Goal: Task Accomplishment & Management: Use online tool/utility

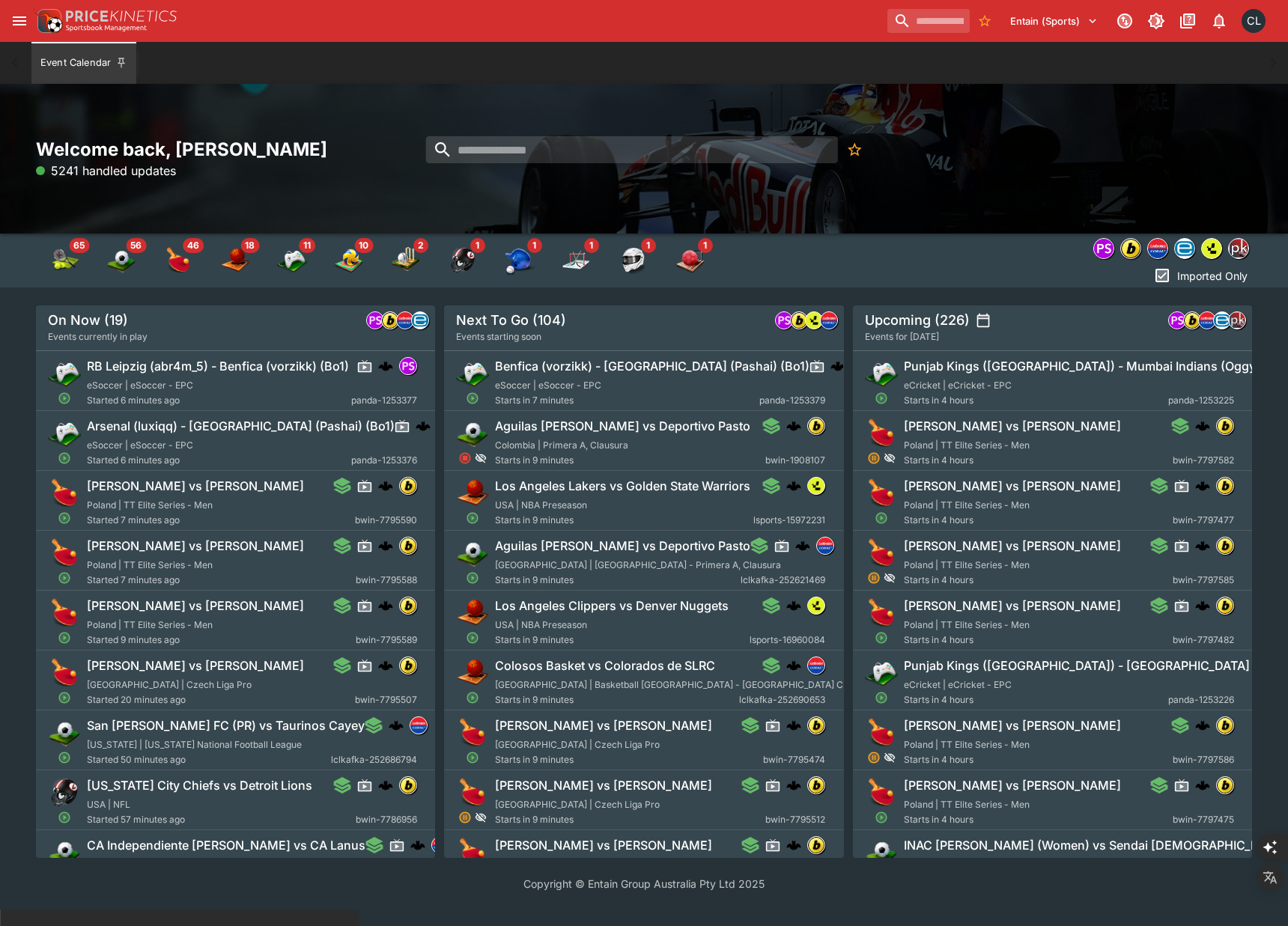
click at [14, 16] on icon "open drawer" at bounding box center [19, 21] width 14 height 9
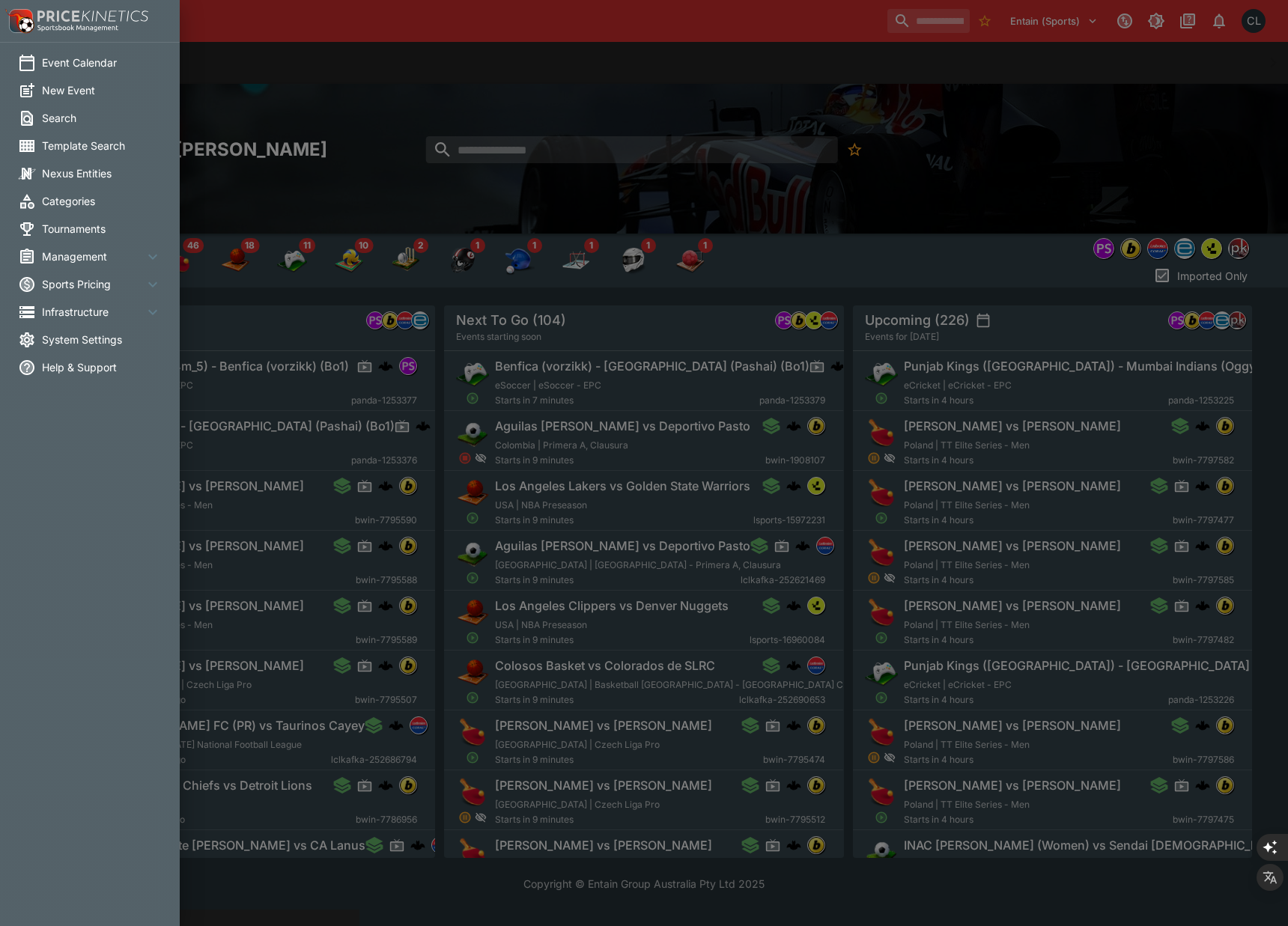
click at [110, 248] on span "Management" at bounding box center [93, 256] width 102 height 15
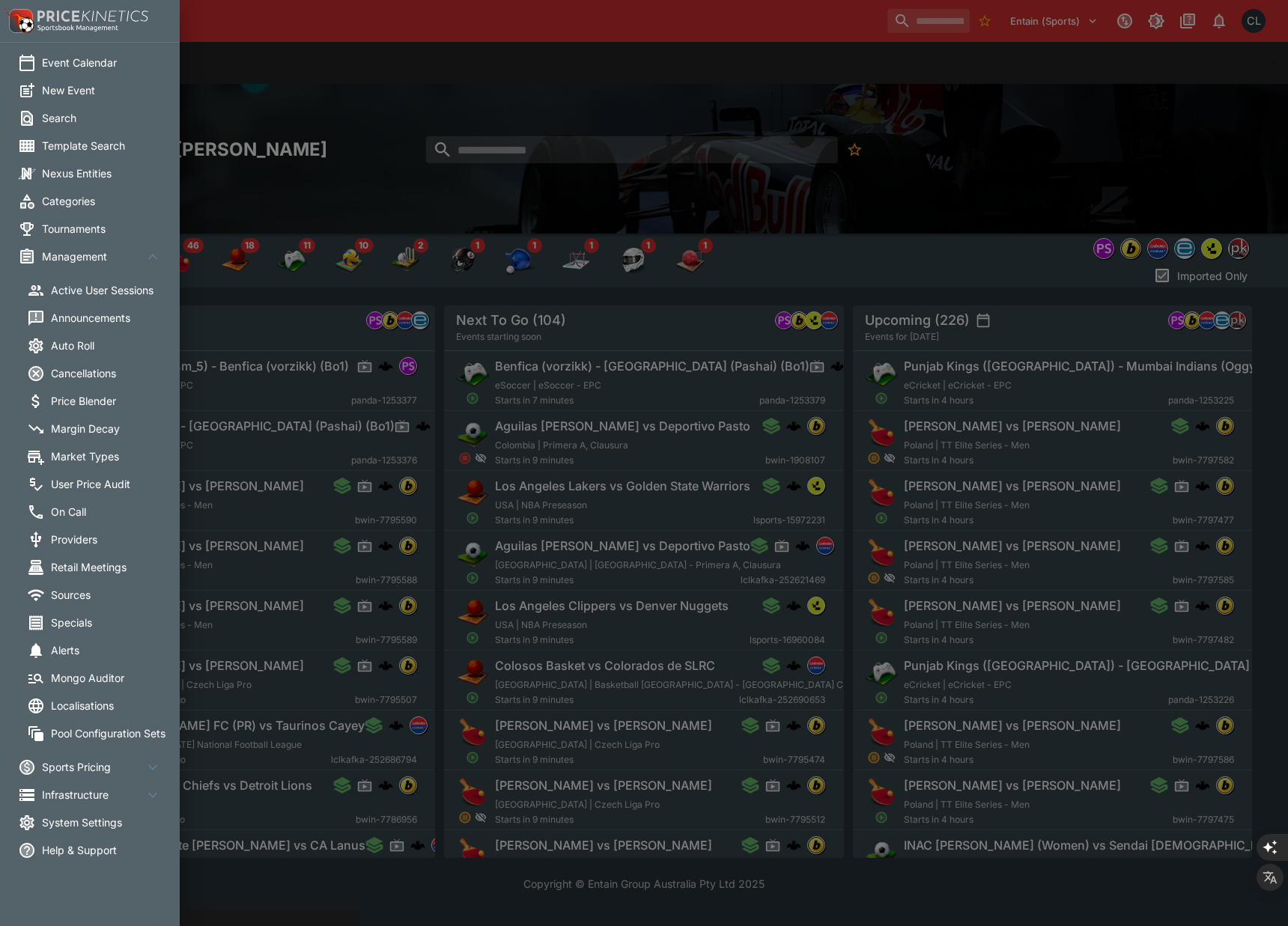
click at [66, 509] on span "On Call" at bounding box center [111, 511] width 120 height 15
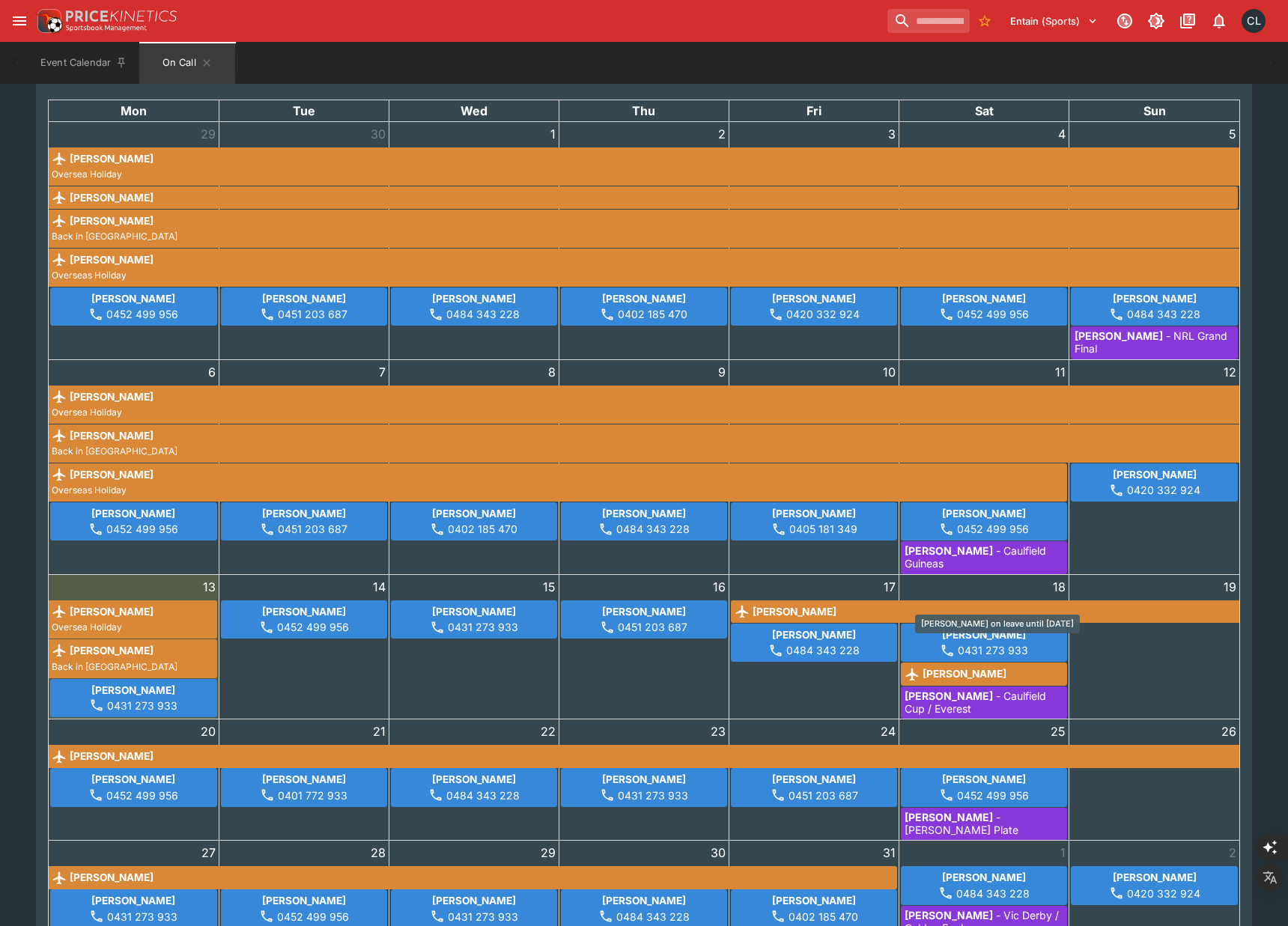
scroll to position [100, 0]
click at [1168, 661] on div "19" at bounding box center [1154, 648] width 170 height 144
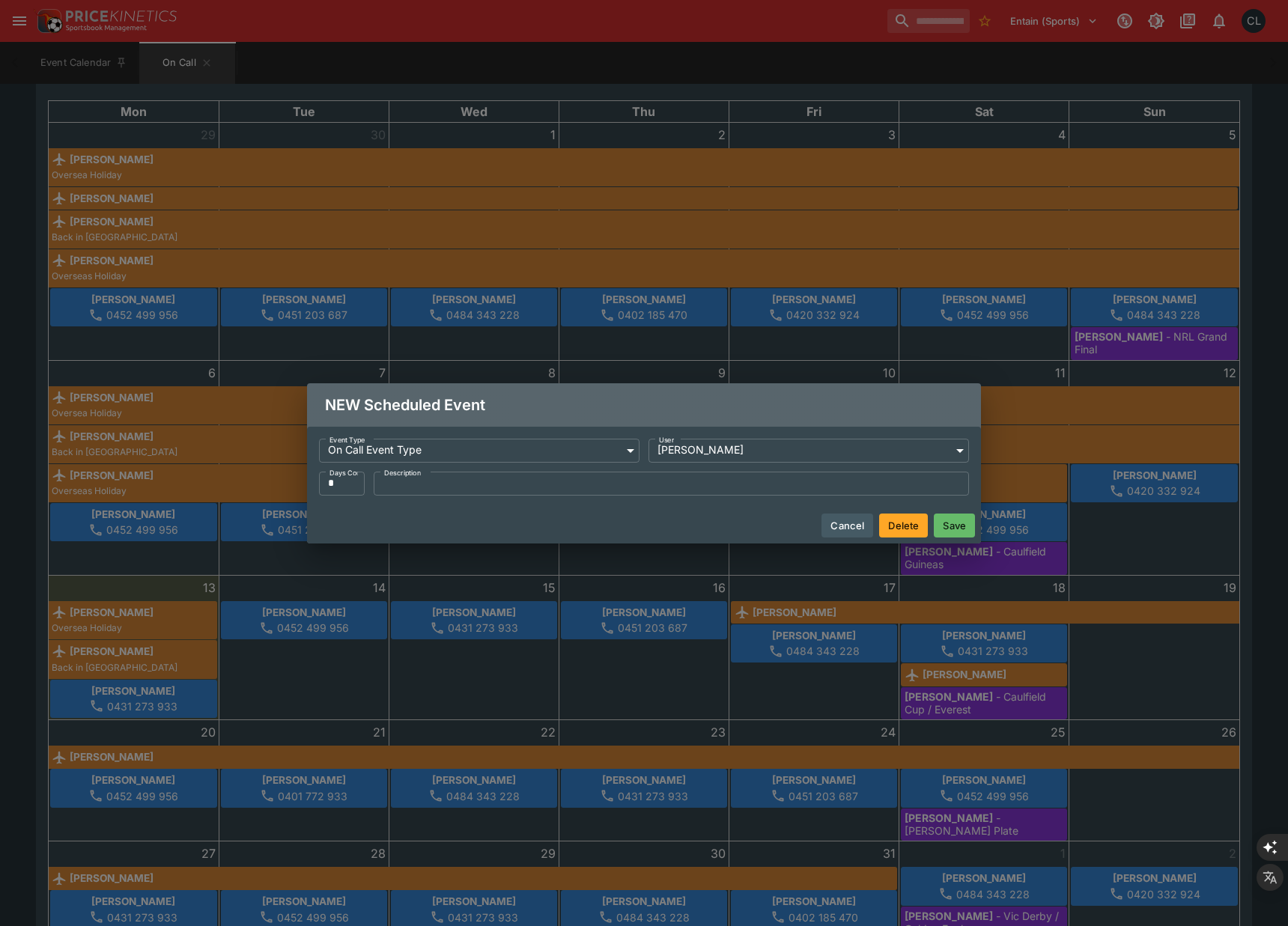
click at [955, 524] on button "Save" at bounding box center [954, 526] width 41 height 24
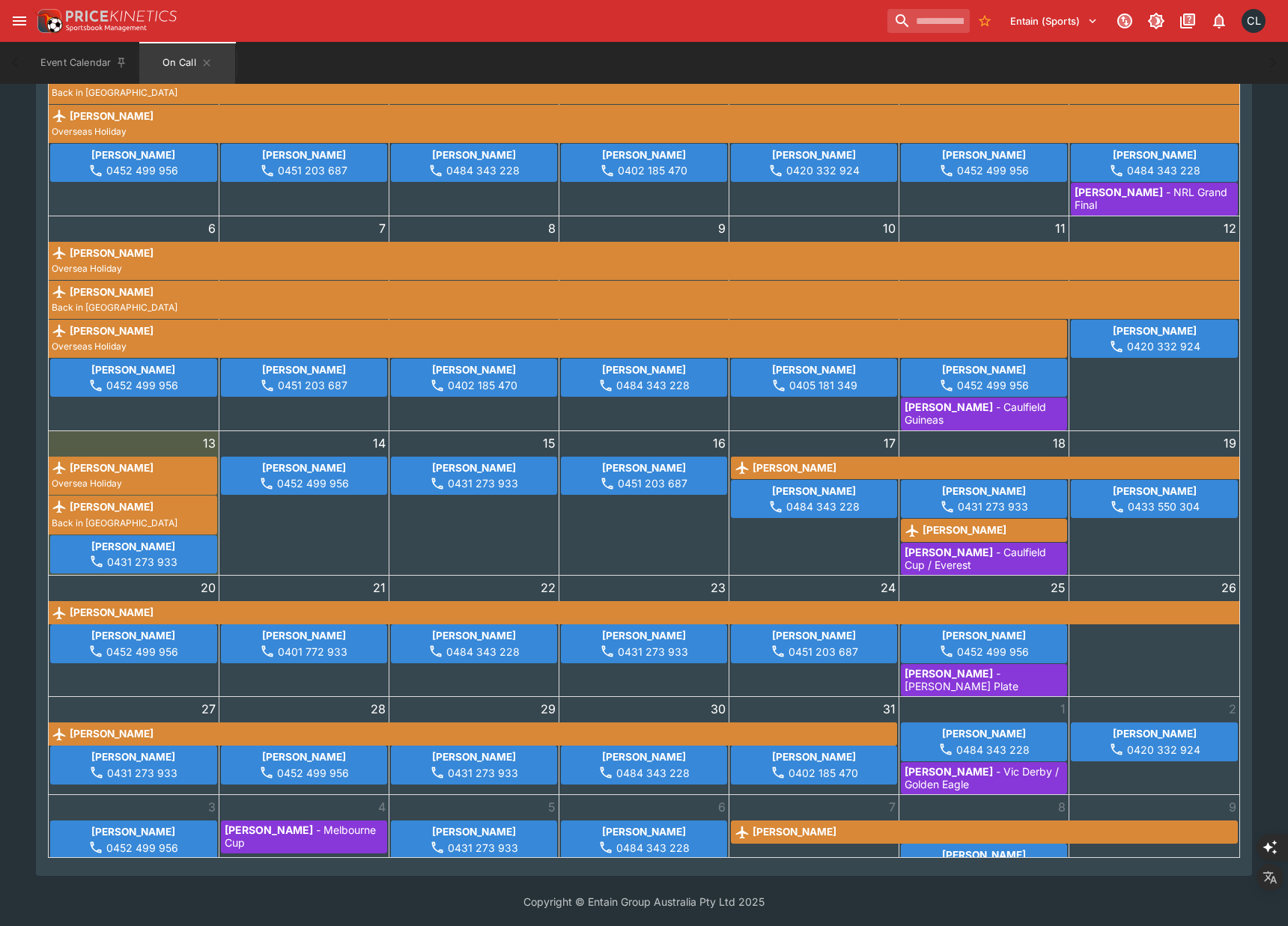
scroll to position [226, 0]
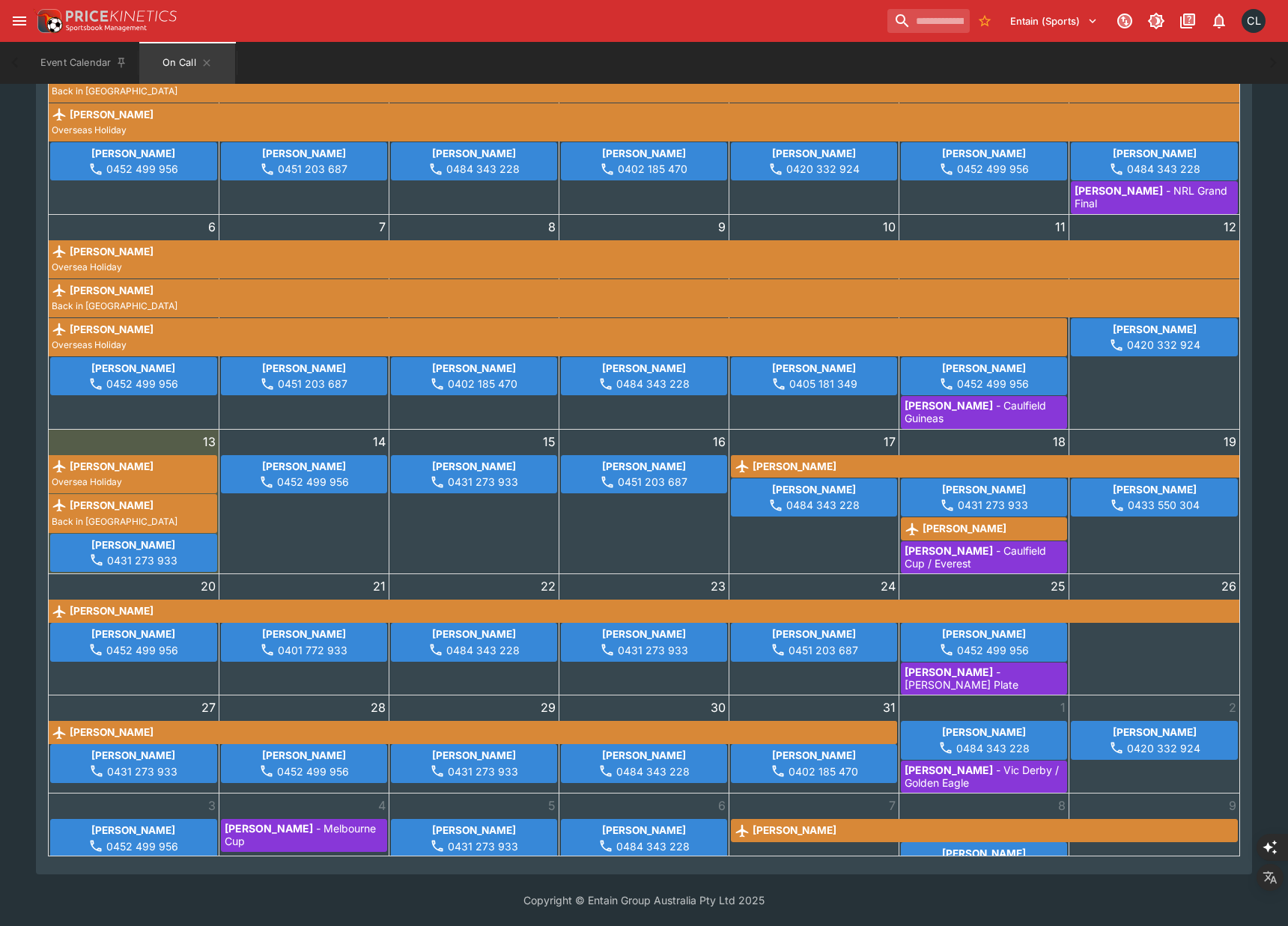
click at [815, 850] on div "7 [PERSON_NAME]" at bounding box center [814, 837] width 169 height 86
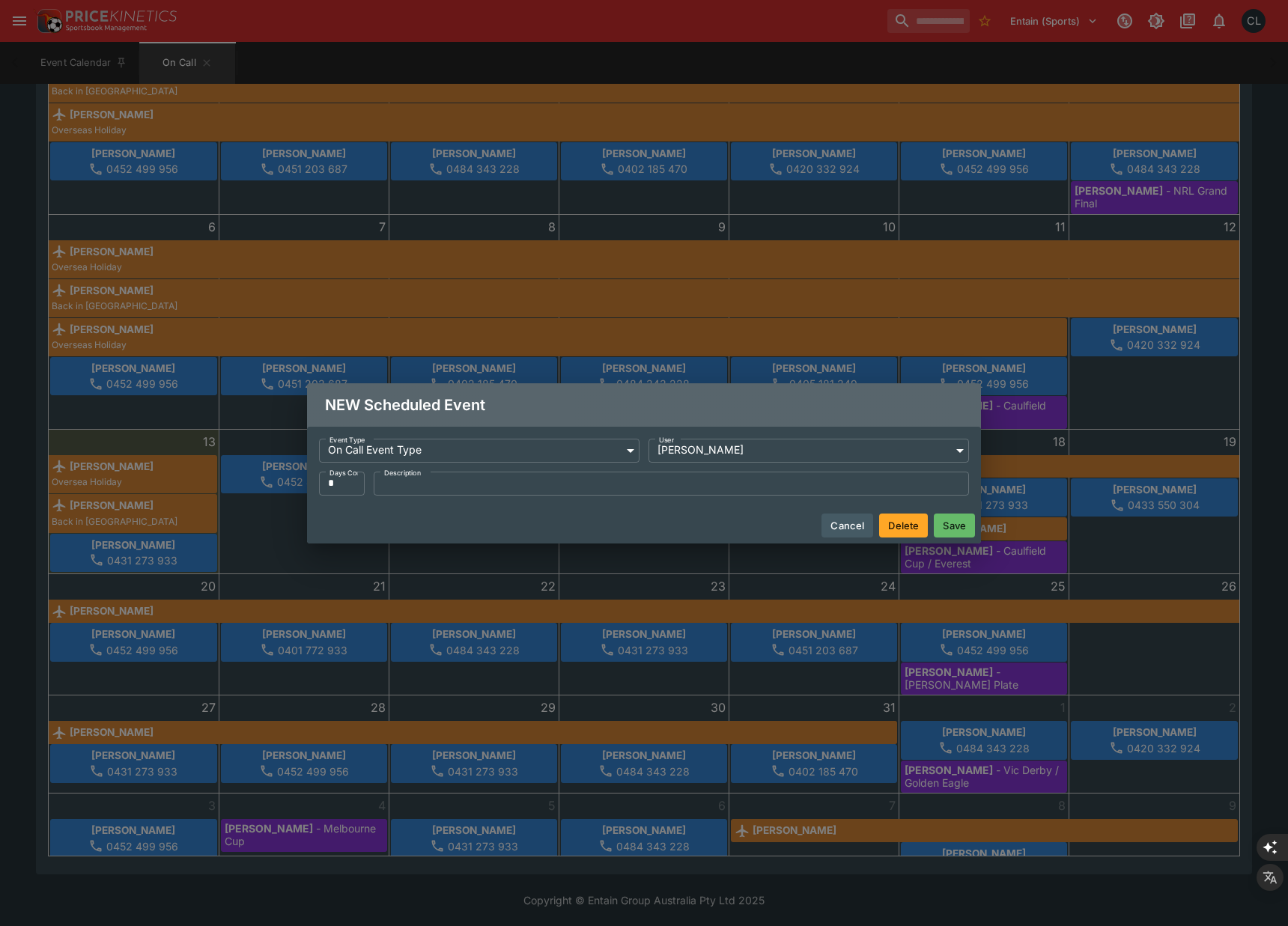
click at [961, 528] on button "Save" at bounding box center [954, 526] width 41 height 24
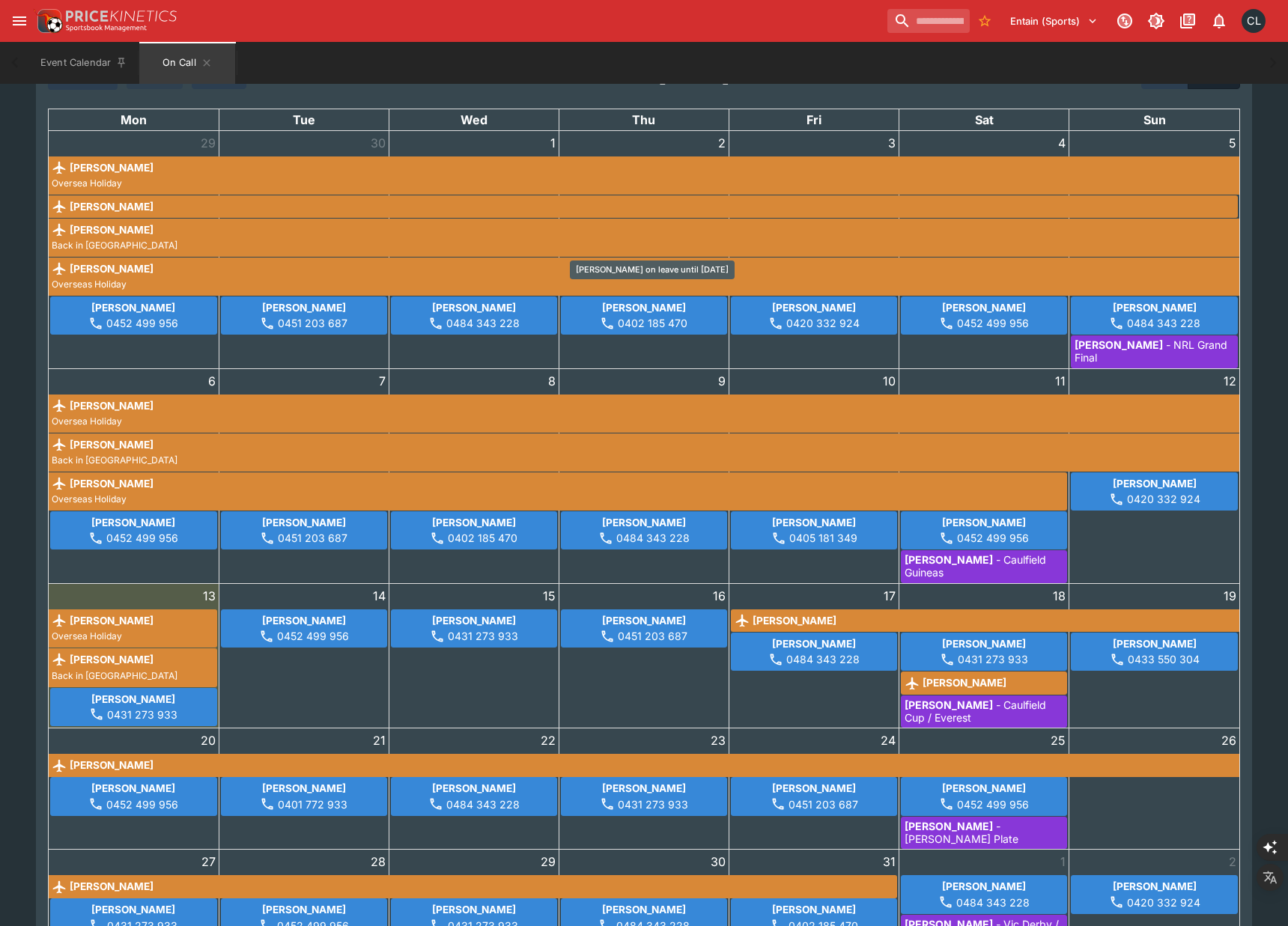
scroll to position [0, 0]
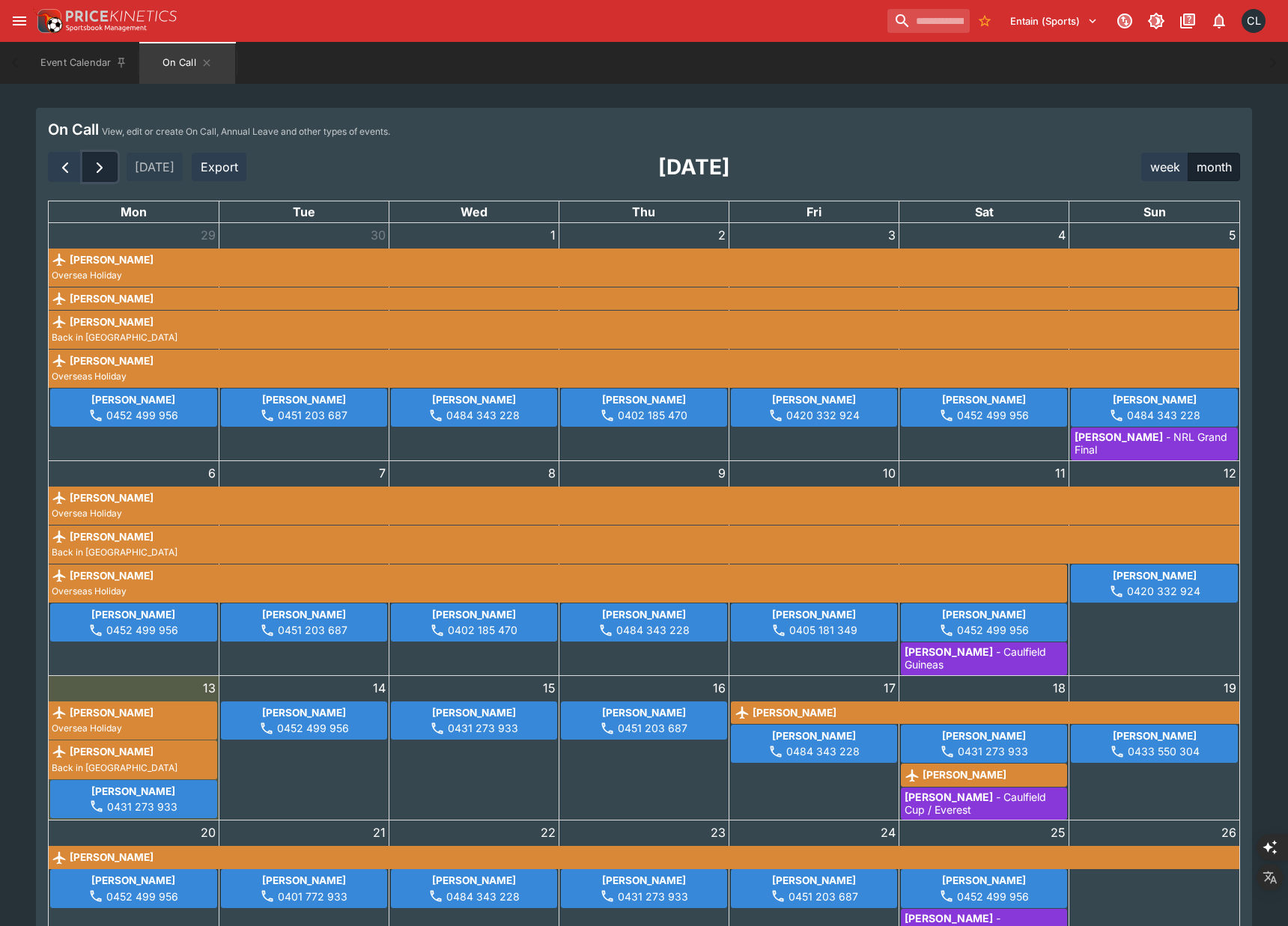
click at [97, 161] on span "button" at bounding box center [100, 168] width 18 height 18
